Goal: Task Accomplishment & Management: Manage account settings

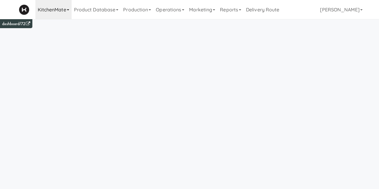
click at [53, 16] on link "KitchenMate" at bounding box center [53, 9] width 36 height 19
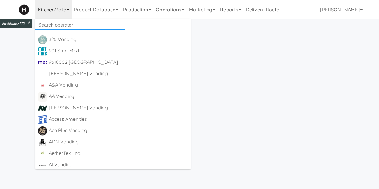
click at [54, 26] on input "text" at bounding box center [80, 25] width 90 height 9
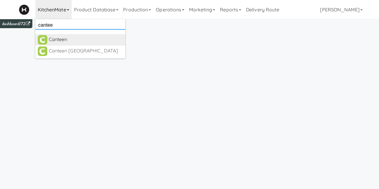
type input "cantee"
click at [64, 40] on div "Canteen" at bounding box center [86, 39] width 74 height 9
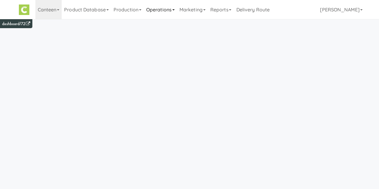
click at [161, 6] on link "Operations" at bounding box center [160, 9] width 33 height 19
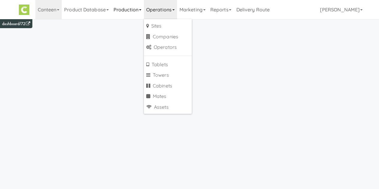
click at [125, 8] on link "Production" at bounding box center [127, 9] width 33 height 19
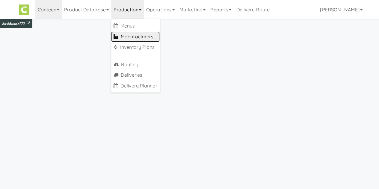
click at [133, 36] on link "Manufacturers" at bounding box center [135, 36] width 49 height 11
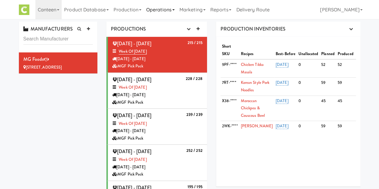
click at [164, 11] on link "Operations" at bounding box center [160, 9] width 33 height 19
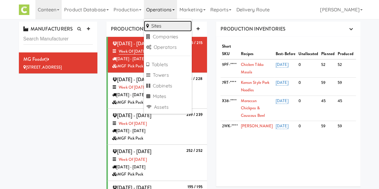
click at [167, 24] on link "Sites" at bounding box center [168, 26] width 48 height 11
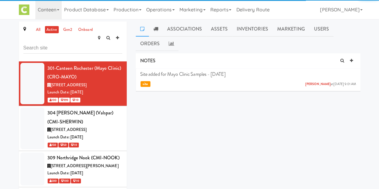
click at [80, 43] on input "text" at bounding box center [72, 48] width 99 height 11
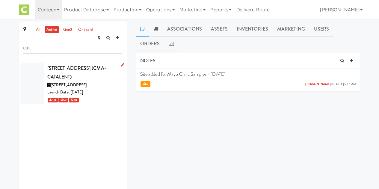
type input "cat"
click at [80, 64] on div "932 Catalent AveC (CMA-CATALENT)" at bounding box center [84, 73] width 75 height 18
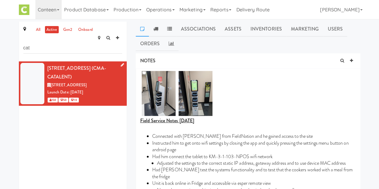
click at [121, 63] on icon at bounding box center [122, 65] width 3 height 4
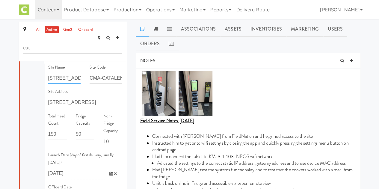
drag, startPoint x: 55, startPoint y: 67, endPoint x: -14, endPoint y: 78, distance: 70.7
click at [0, 78] on html "Okay Okay Select date: previous 2025-Oct next Su Mo Tu We Th Fr Sa 28 29 30 1 2…" at bounding box center [189, 94] width 379 height 189
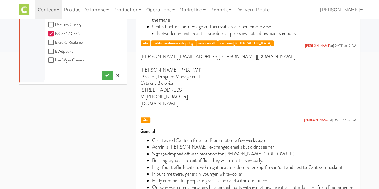
scroll to position [157, 0]
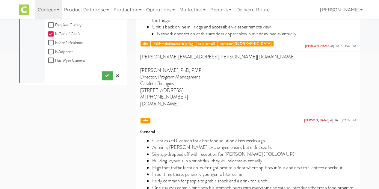
type input "124 Catalent AveC"
click at [102, 71] on button "submit" at bounding box center [107, 75] width 11 height 9
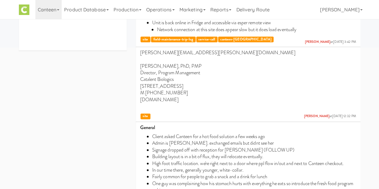
scroll to position [0, 0]
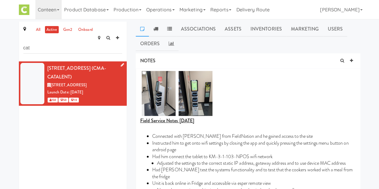
click at [141, 28] on icon at bounding box center [142, 28] width 4 height 5
click at [353, 59] on link at bounding box center [351, 60] width 9 height 9
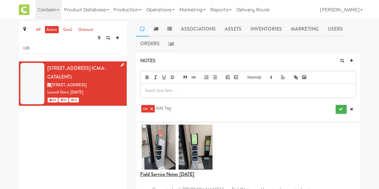
click at [152, 92] on p at bounding box center [248, 90] width 206 height 7
click at [147, 92] on p "route # changed from 932" at bounding box center [248, 90] width 206 height 7
click at [228, 94] on p "MG/Canteen route # changed from 932" at bounding box center [248, 90] width 206 height 7
click at [340, 108] on icon "submit" at bounding box center [341, 109] width 4 height 4
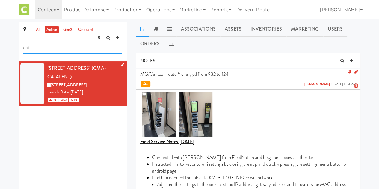
drag, startPoint x: 85, startPoint y: 44, endPoint x: -29, endPoint y: 42, distance: 113.3
click at [0, 42] on html "Okay Okay Select date: previous 2025-Oct next Su Mo Tu We Th Fr Sa 28 29 30 1 2…" at bounding box center [189, 94] width 379 height 189
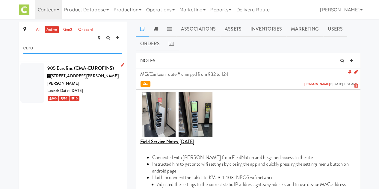
type input "euro"
click at [102, 87] on li "905 Eurofins (CMA-EUROFINS) 6304 Ronald Reagan Ave, Madison WI Launch Date: May…" at bounding box center [73, 82] width 108 height 43
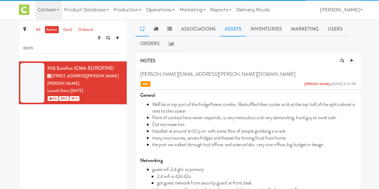
click at [234, 29] on link "Assets" at bounding box center [233, 29] width 26 height 15
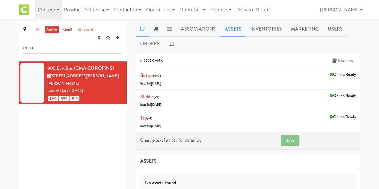
click at [142, 30] on icon at bounding box center [142, 28] width 4 height 5
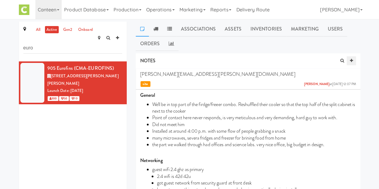
click at [355, 59] on link at bounding box center [351, 60] width 9 height 9
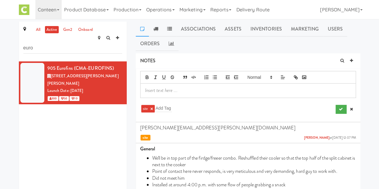
click at [183, 95] on div at bounding box center [248, 91] width 215 height 14
click at [212, 93] on p "MG/Canteen route number change 905" at bounding box center [248, 90] width 206 height 7
click at [249, 89] on p "MG/Canteen route number change from 905" at bounding box center [248, 90] width 206 height 7
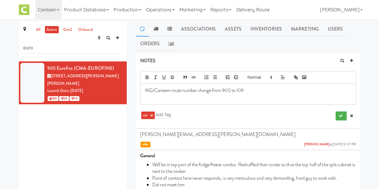
click at [276, 89] on p "MG/Canteen route number change from 905 to 109" at bounding box center [248, 90] width 206 height 7
click at [338, 114] on button "submit" at bounding box center [341, 116] width 11 height 9
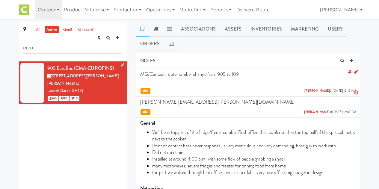
click at [120, 61] on li "905 Eurofins (CMA-EUROFINS) 6304 Ronald Reagan Ave, Madison WI Launch Date: May…" at bounding box center [73, 82] width 108 height 43
click at [121, 63] on icon at bounding box center [122, 65] width 3 height 4
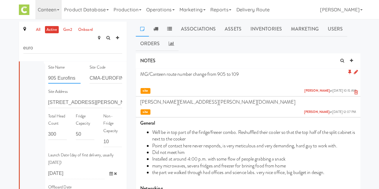
click at [56, 73] on input "905 Eurofins" at bounding box center [64, 78] width 33 height 11
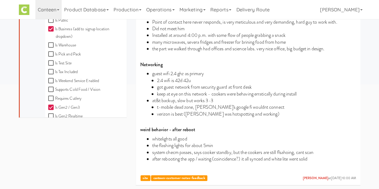
scroll to position [188, 0]
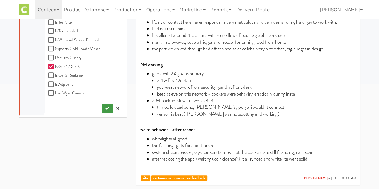
type input "109 Eurofins"
click at [105, 106] on icon "submit" at bounding box center [107, 108] width 4 height 4
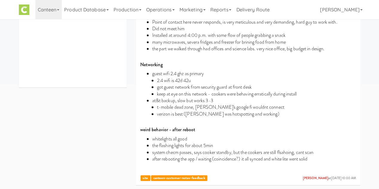
scroll to position [0, 0]
